Goal: Understand process/instructions

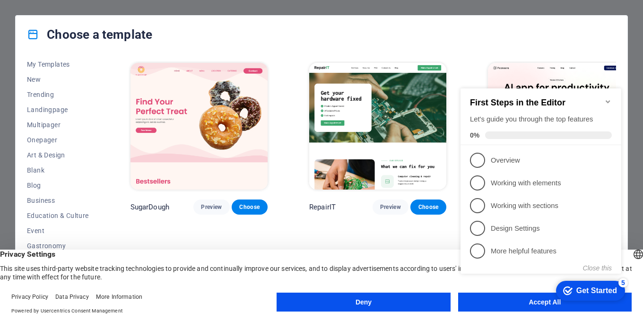
scroll to position [47, 0]
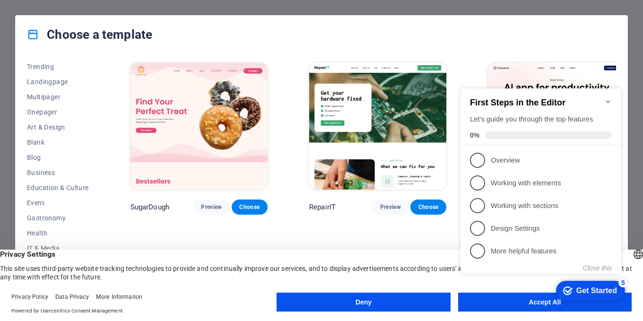
click at [603, 98] on h2 "First Steps in the Editor" at bounding box center [541, 103] width 142 height 10
click at [605, 98] on icon "Minimize checklist" at bounding box center [608, 102] width 8 height 8
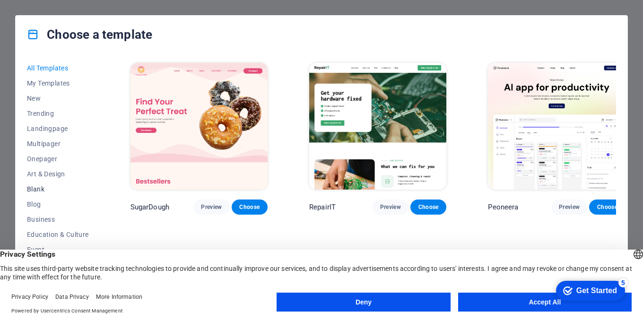
scroll to position [0, 0]
click at [538, 301] on button "Accept All" at bounding box center [544, 301] width 173 height 19
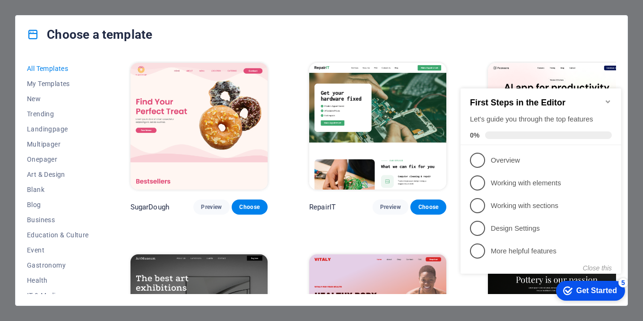
click at [642, 173] on div "Choose a template All Templates My Templates New Trending Landingpage Multipage…" at bounding box center [321, 160] width 643 height 321
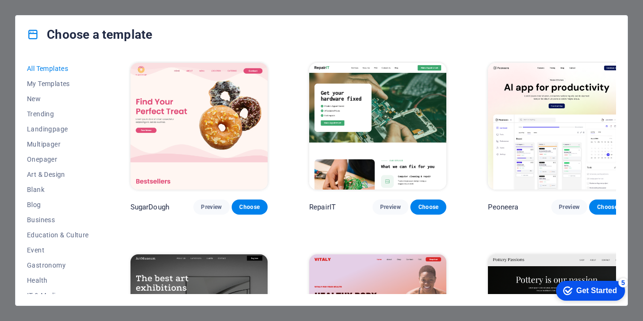
click at [640, 64] on div "Choose a template All Templates My Templates New Trending Landingpage Multipage…" at bounding box center [321, 160] width 643 height 321
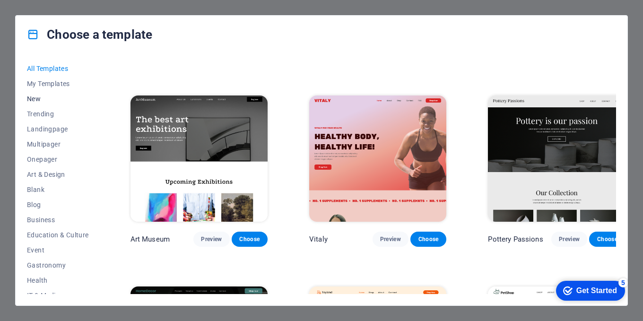
scroll to position [142, 0]
